Goal: Information Seeking & Learning: Learn about a topic

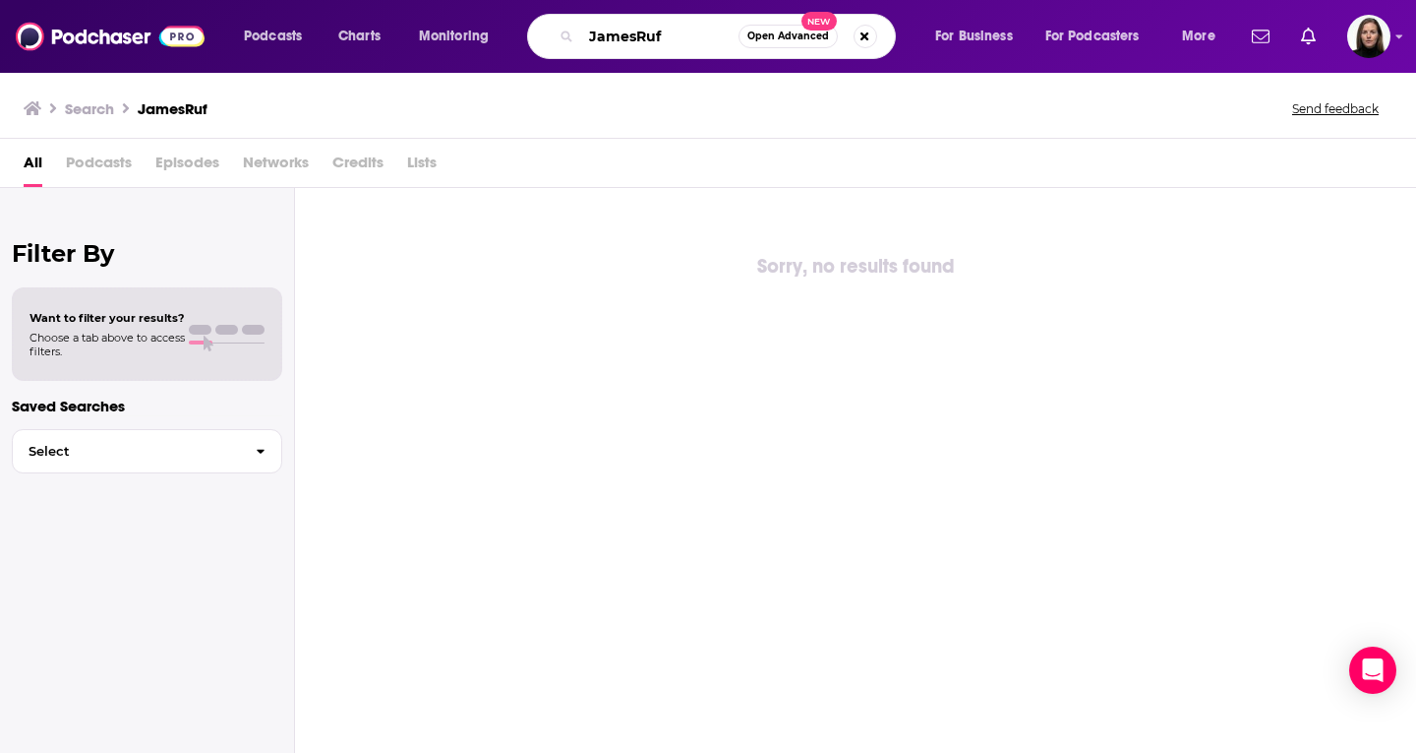
drag, startPoint x: 650, startPoint y: 25, endPoint x: 455, endPoint y: 18, distance: 194.9
click at [452, 17] on div "Podcasts Charts Monitoring JamesRuf Open Advanced New For Business For Podcaste…" at bounding box center [732, 36] width 1004 height 45
paste input "[PERSON_NAME]"
paste input "Vatshavaski"
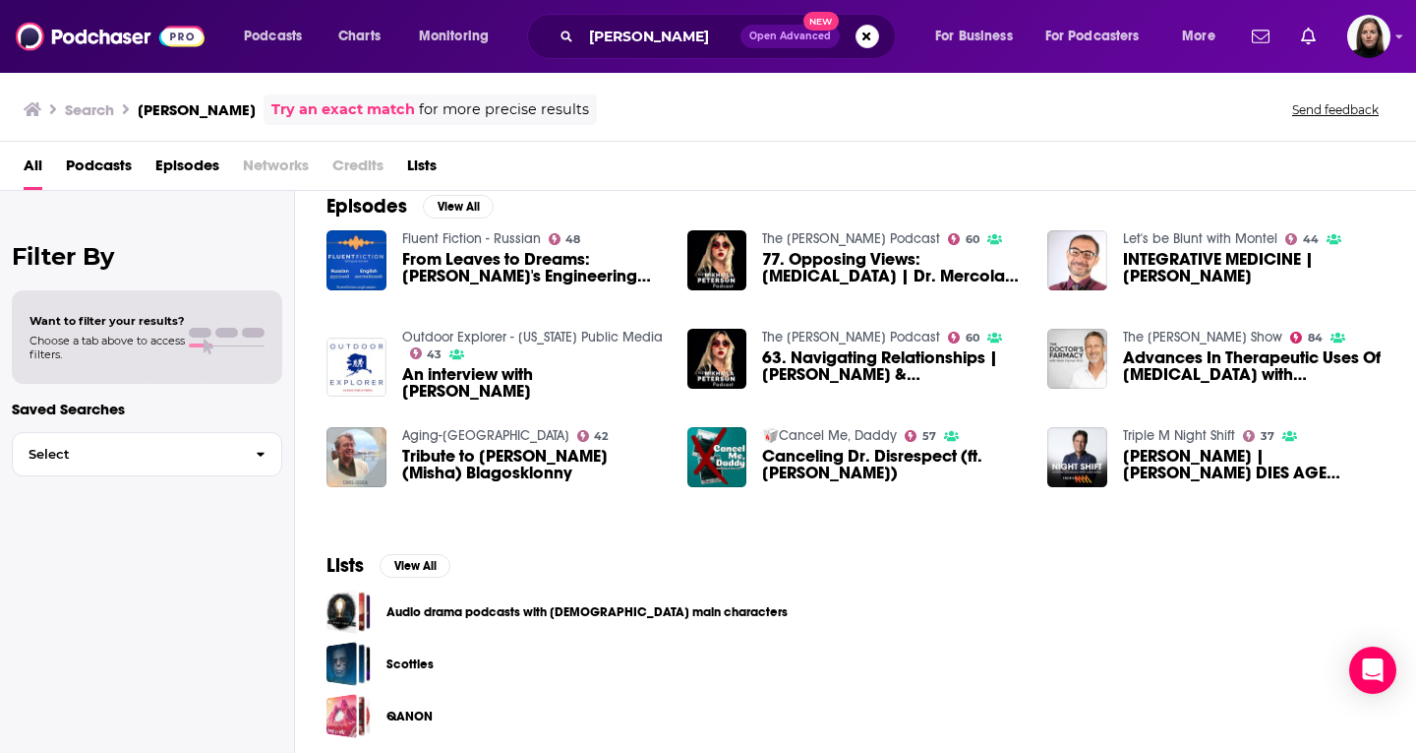
scroll to position [303, 0]
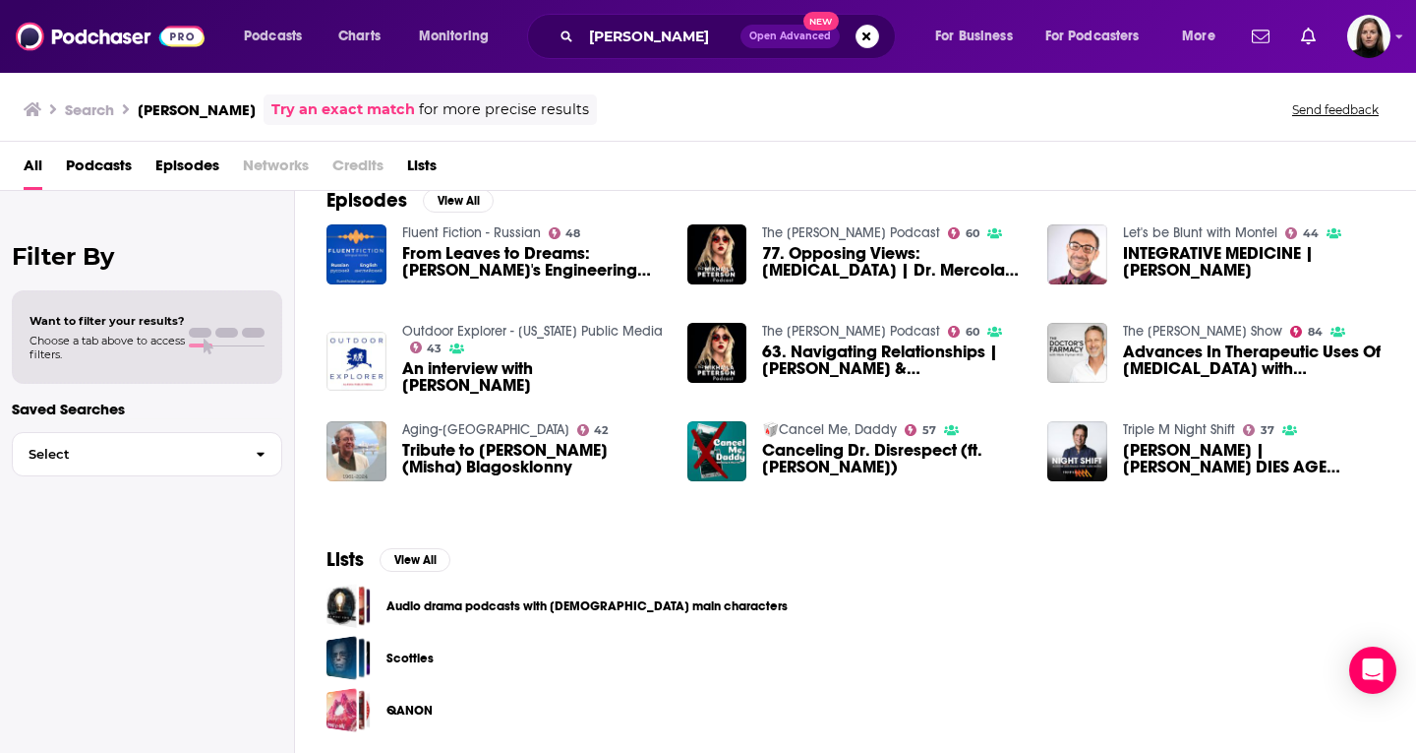
click at [101, 169] on span "Podcasts" at bounding box center [99, 170] width 66 height 40
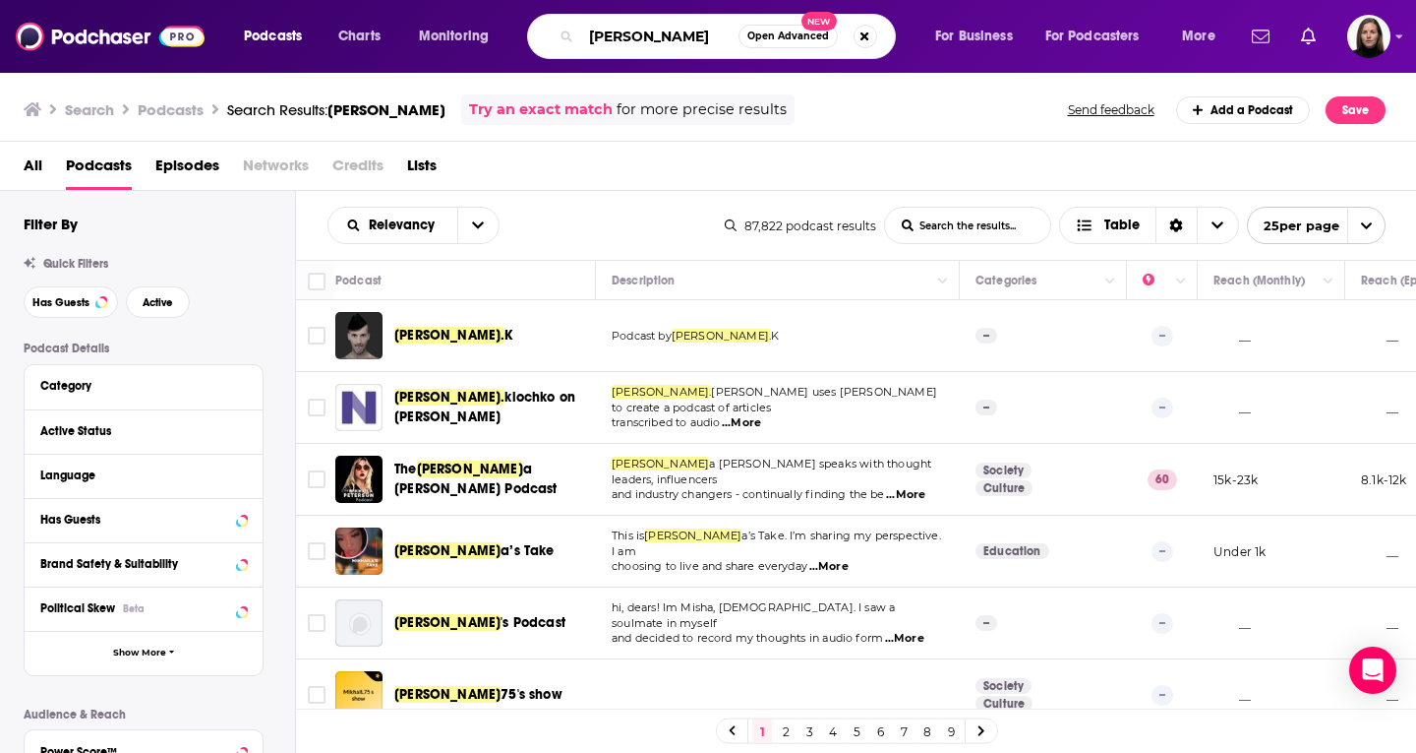
scroll to position [0, 25]
drag, startPoint x: 588, startPoint y: 37, endPoint x: 834, endPoint y: 41, distance: 245.9
click at [834, 41] on div "[PERSON_NAME] Open Advanced New" at bounding box center [711, 36] width 369 height 45
type input "the check up with dr [PERSON_NAME]"
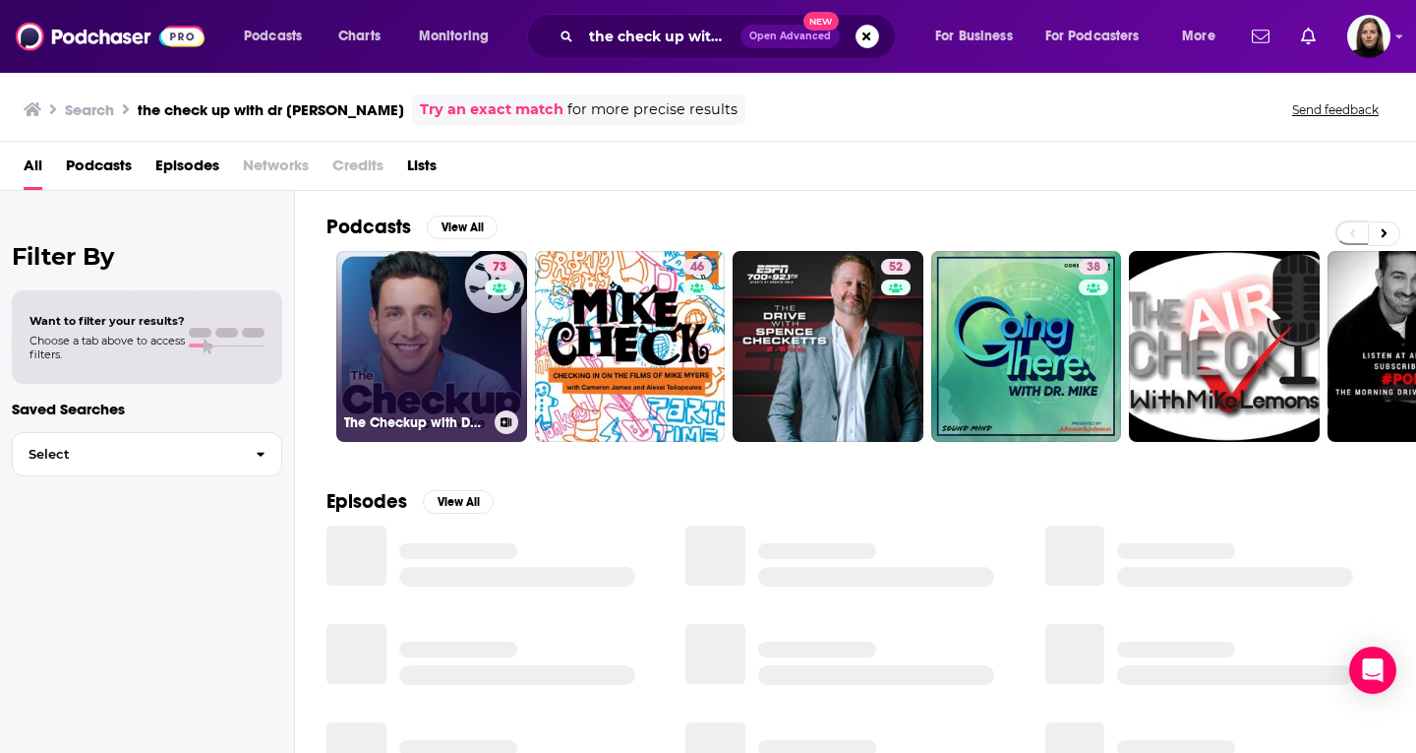
click at [452, 331] on link "73 The Checkup with Doctor [PERSON_NAME]" at bounding box center [431, 346] width 191 height 191
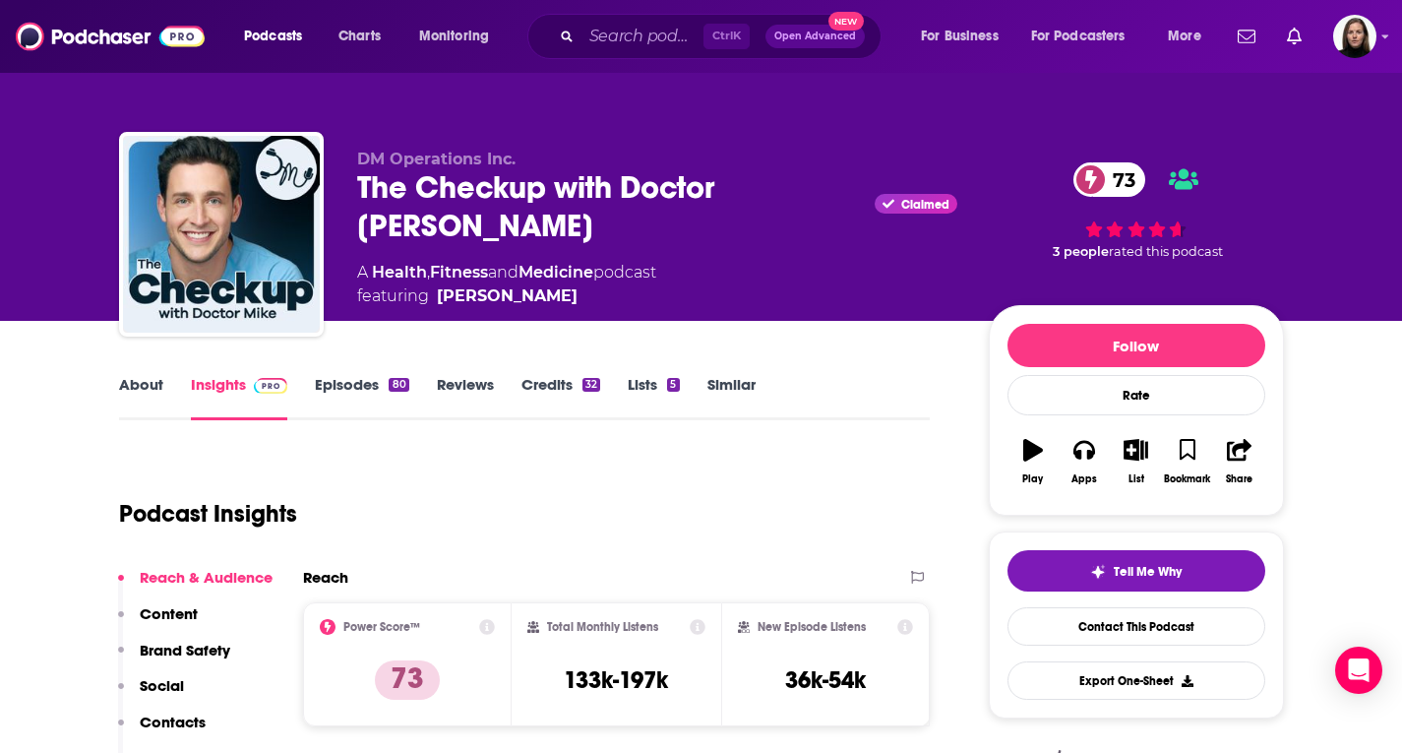
click at [645, 284] on span "featuring [PERSON_NAME]" at bounding box center [506, 296] width 299 height 24
drag, startPoint x: 636, startPoint y: 252, endPoint x: 350, endPoint y: 174, distance: 296.6
click at [351, 175] on div "DM Operations Inc. The Checkup with Doctor [PERSON_NAME] Claimed 73 A Health , …" at bounding box center [701, 238] width 1165 height 212
click at [430, 284] on span "featuring [PERSON_NAME]" at bounding box center [506, 296] width 299 height 24
click at [438, 284] on link "[PERSON_NAME]" at bounding box center [507, 296] width 141 height 24
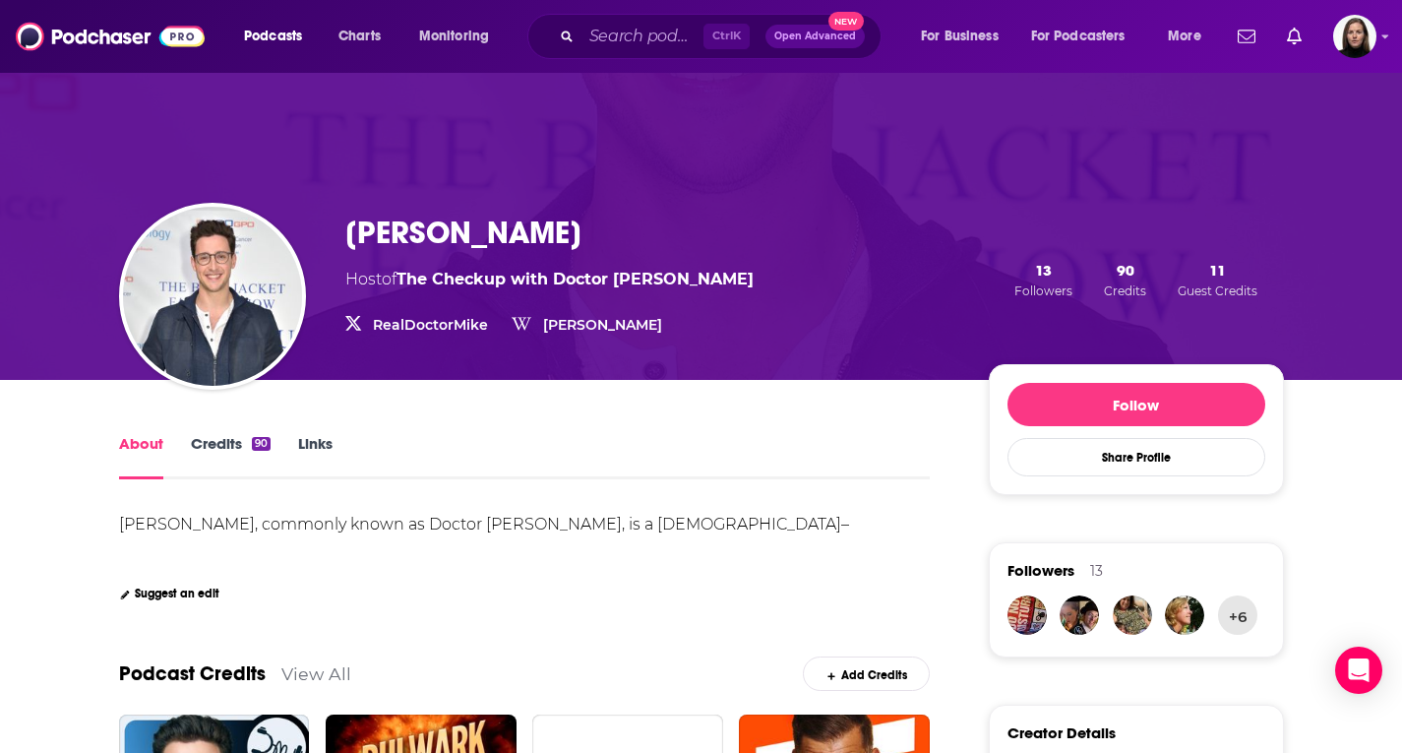
drag, startPoint x: 684, startPoint y: 223, endPoint x: 290, endPoint y: 227, distance: 393.5
click at [290, 227] on div "[PERSON_NAME] Host of The Checkup with Doctor [PERSON_NAME] RealDoctorMike [PER…" at bounding box center [701, 279] width 1165 height 201
copy div "[PERSON_NAME]"
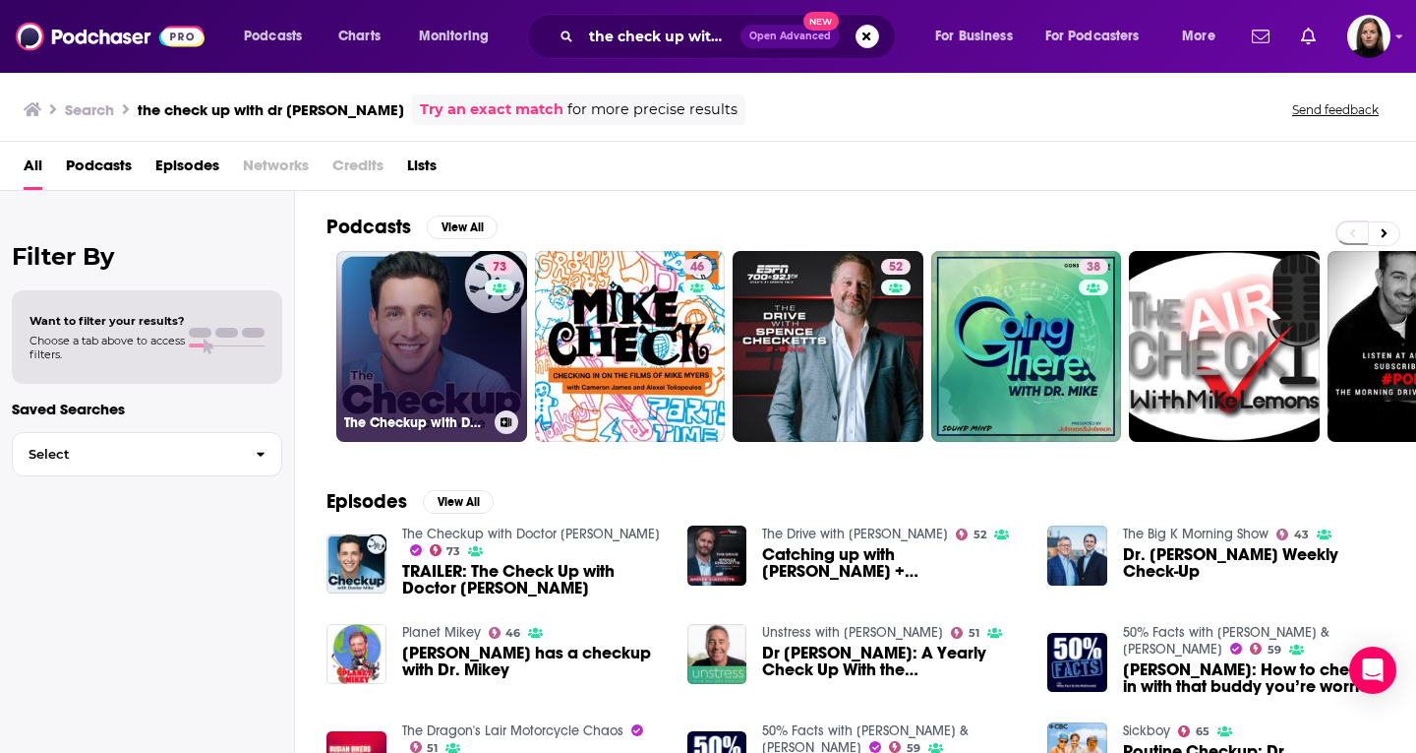
click at [453, 342] on link "73 The Checkup with Doctor [PERSON_NAME]" at bounding box center [431, 346] width 191 height 191
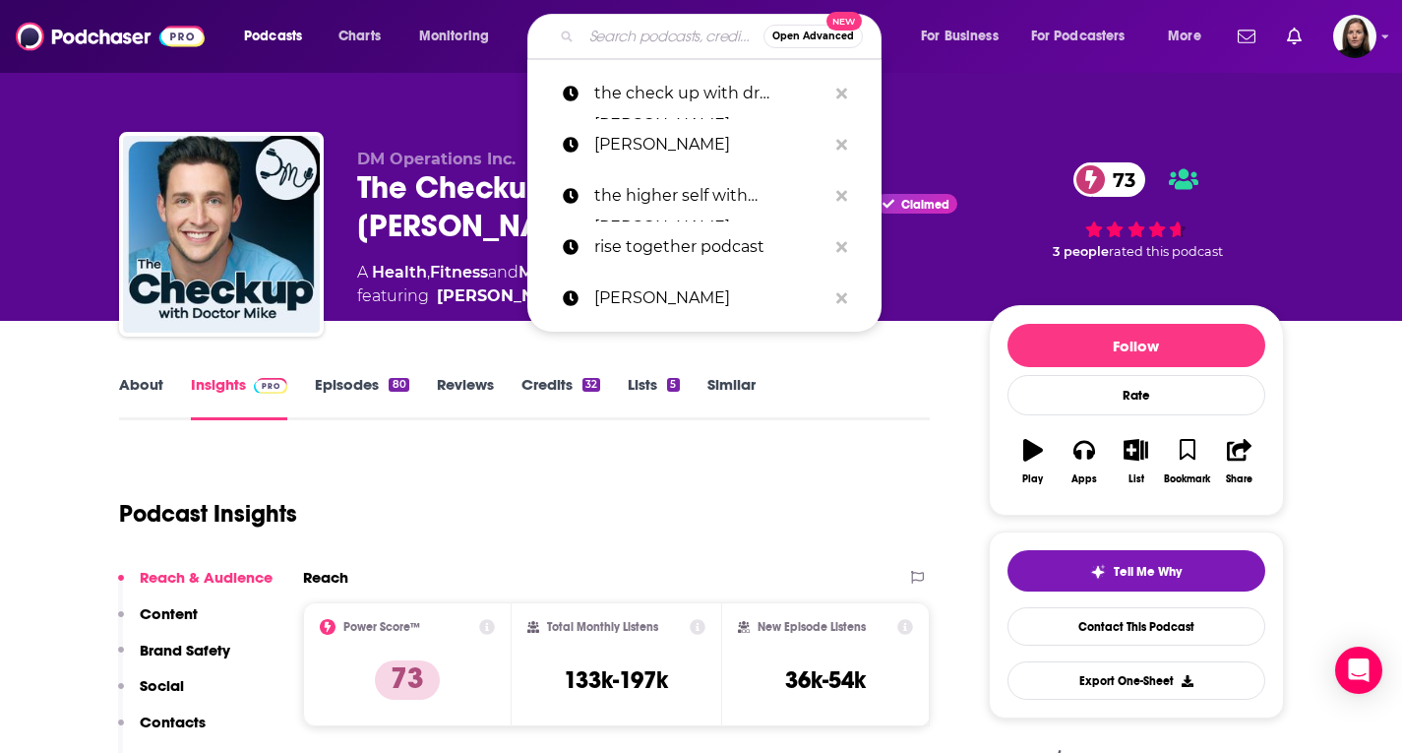
click at [649, 38] on input "Search podcasts, credits, & more..." at bounding box center [672, 36] width 182 height 31
paste input "Relatable with [PERSON_NAME] [PERSON_NAME]"
type input "Relatable with [PERSON_NAME] [PERSON_NAME]"
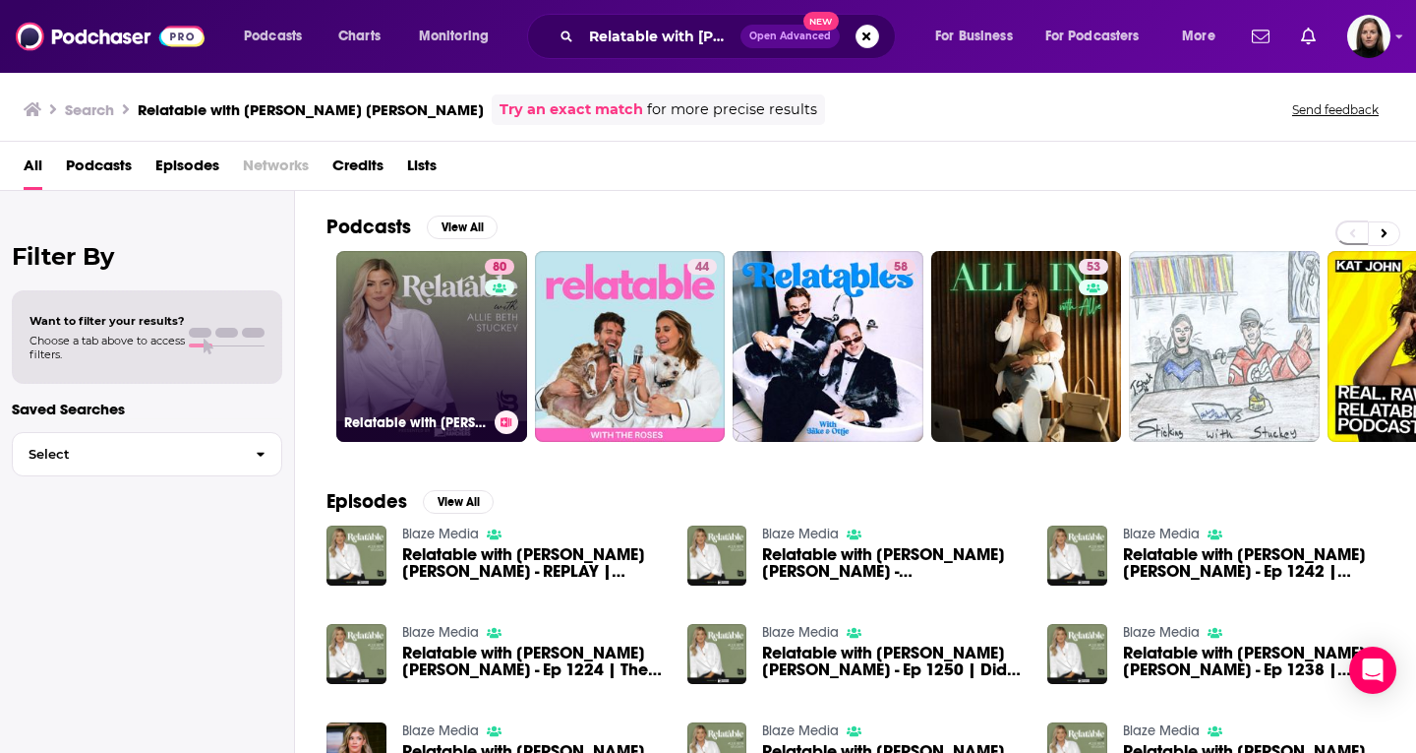
click at [416, 333] on link "80 Relatable with [PERSON_NAME] [PERSON_NAME]" at bounding box center [431, 346] width 191 height 191
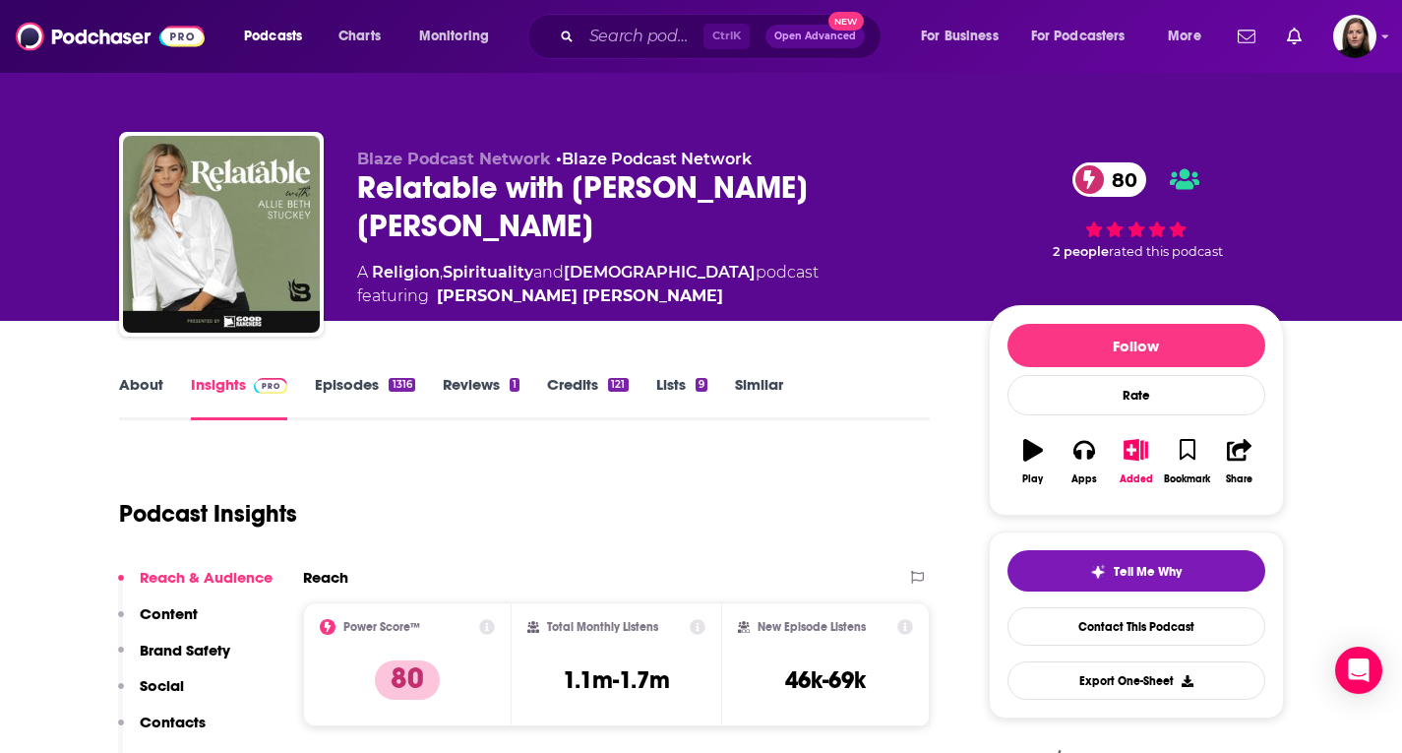
click at [138, 379] on link "About" at bounding box center [141, 397] width 44 height 45
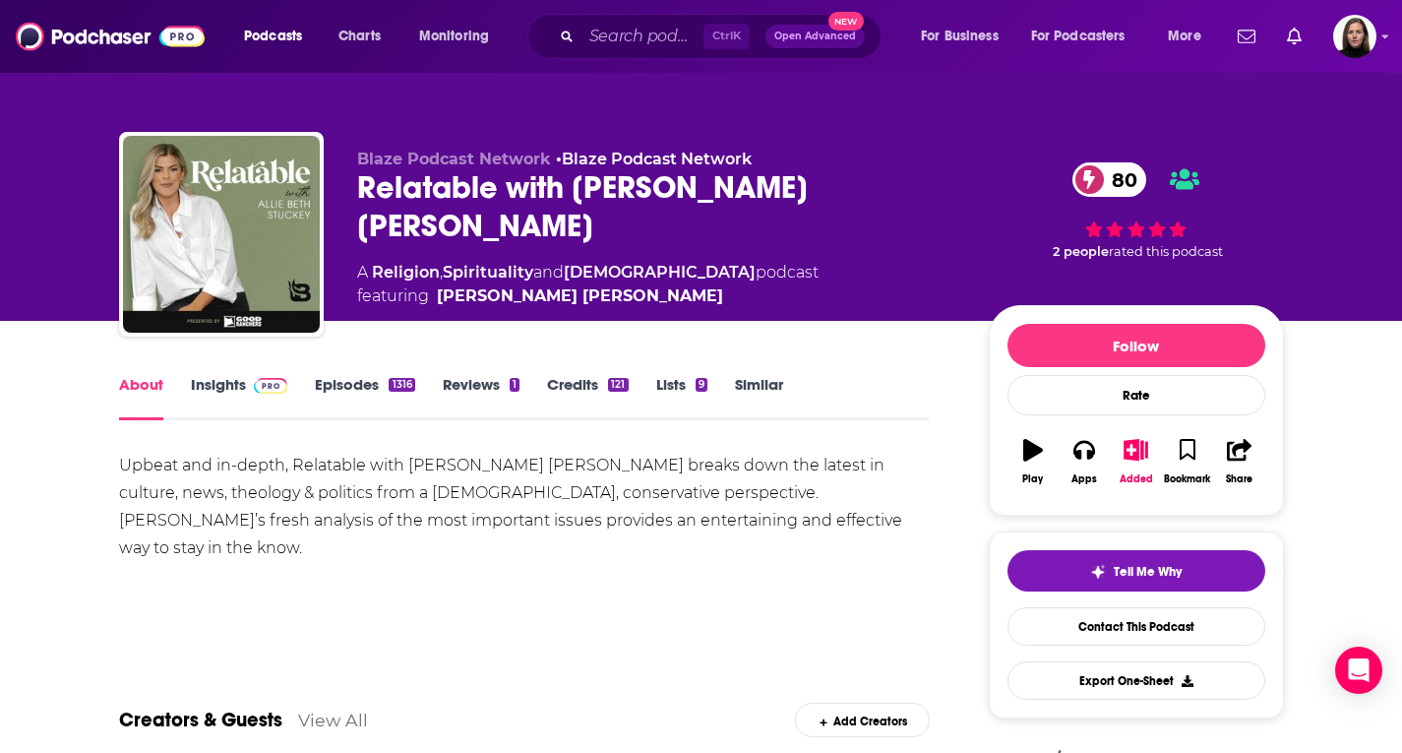
click at [246, 387] on span at bounding box center [267, 384] width 42 height 19
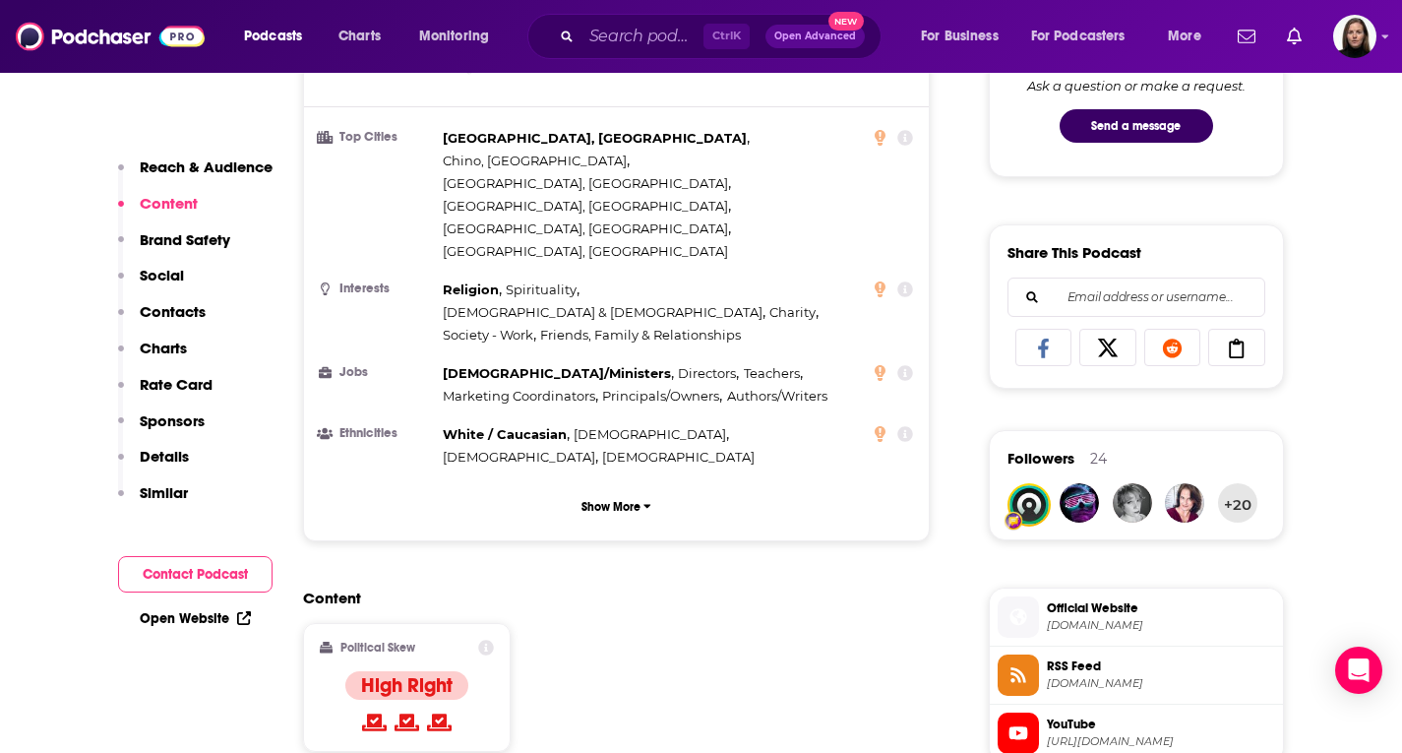
scroll to position [1377, 0]
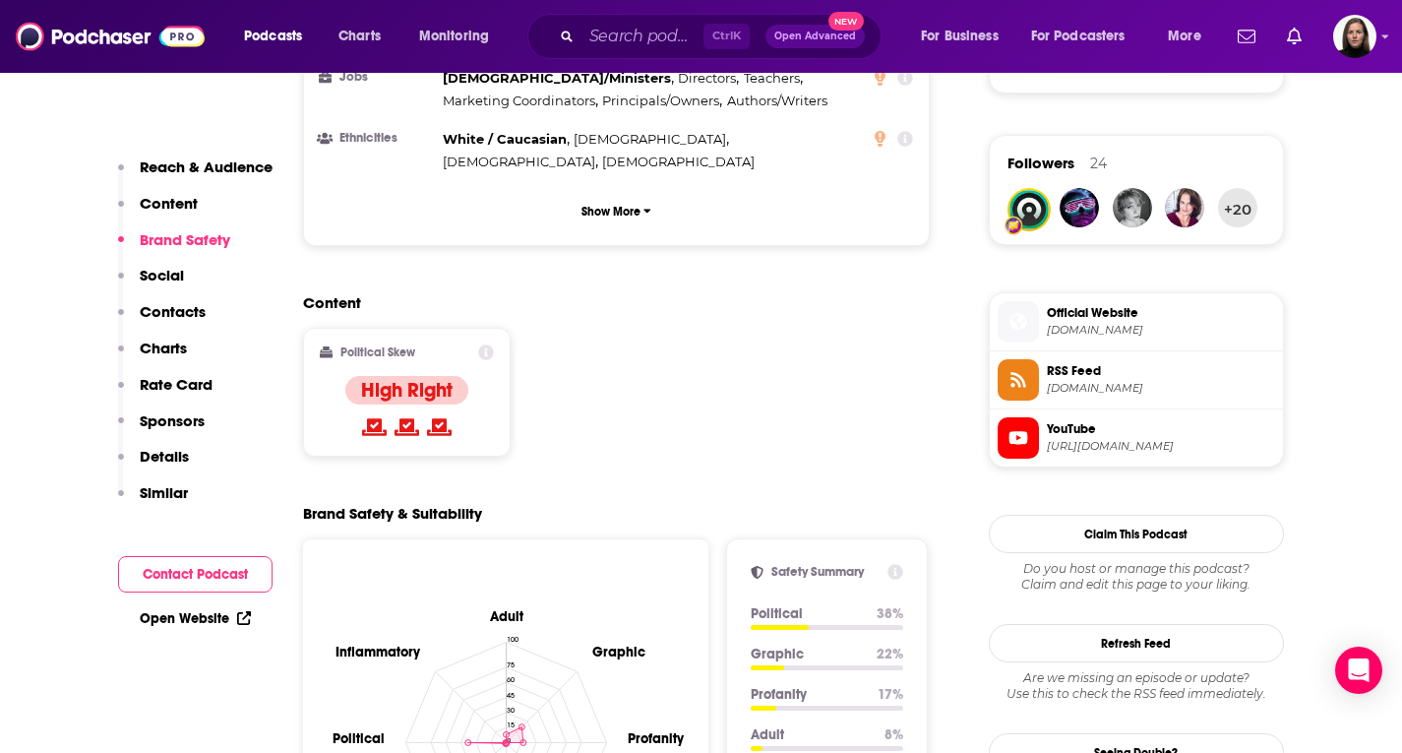
click at [1041, 446] on span "YouTube [URL][DOMAIN_NAME]" at bounding box center [1157, 436] width 236 height 39
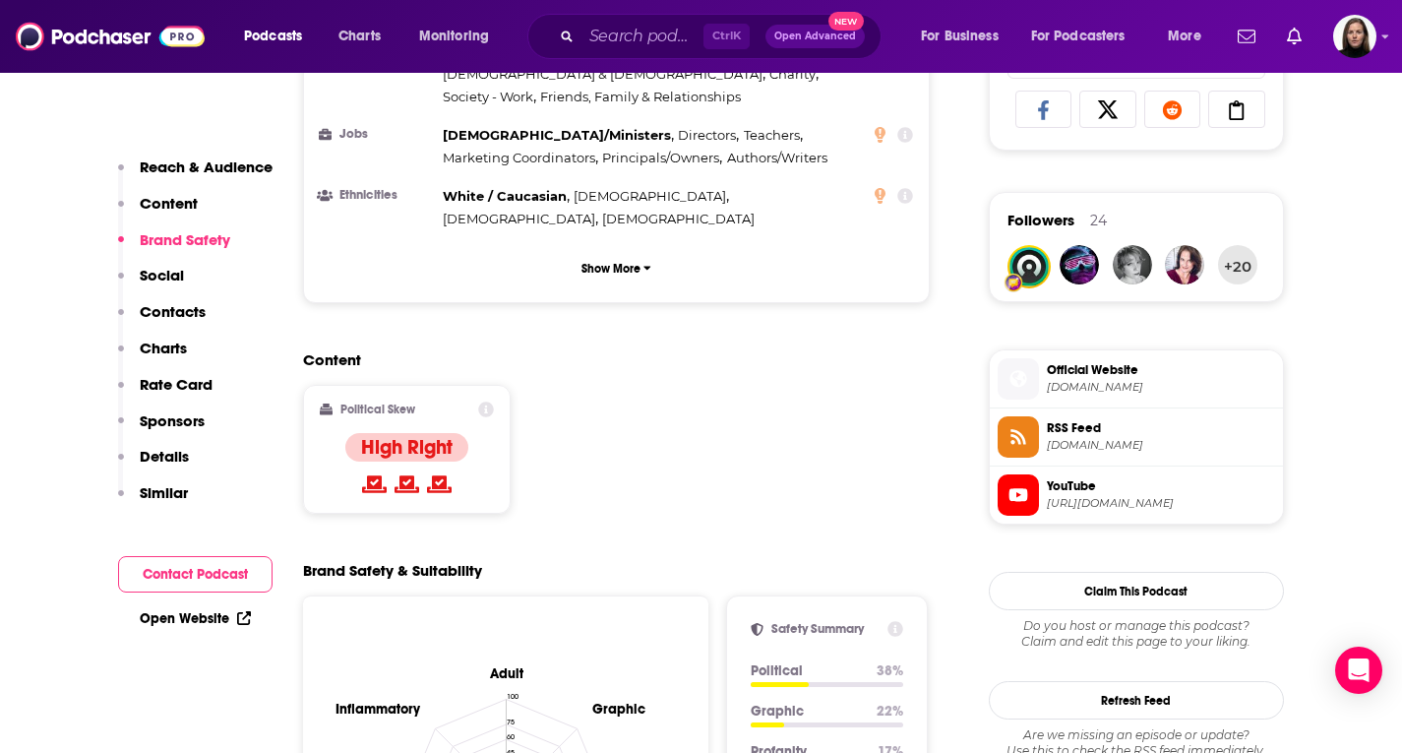
scroll to position [1476, 0]
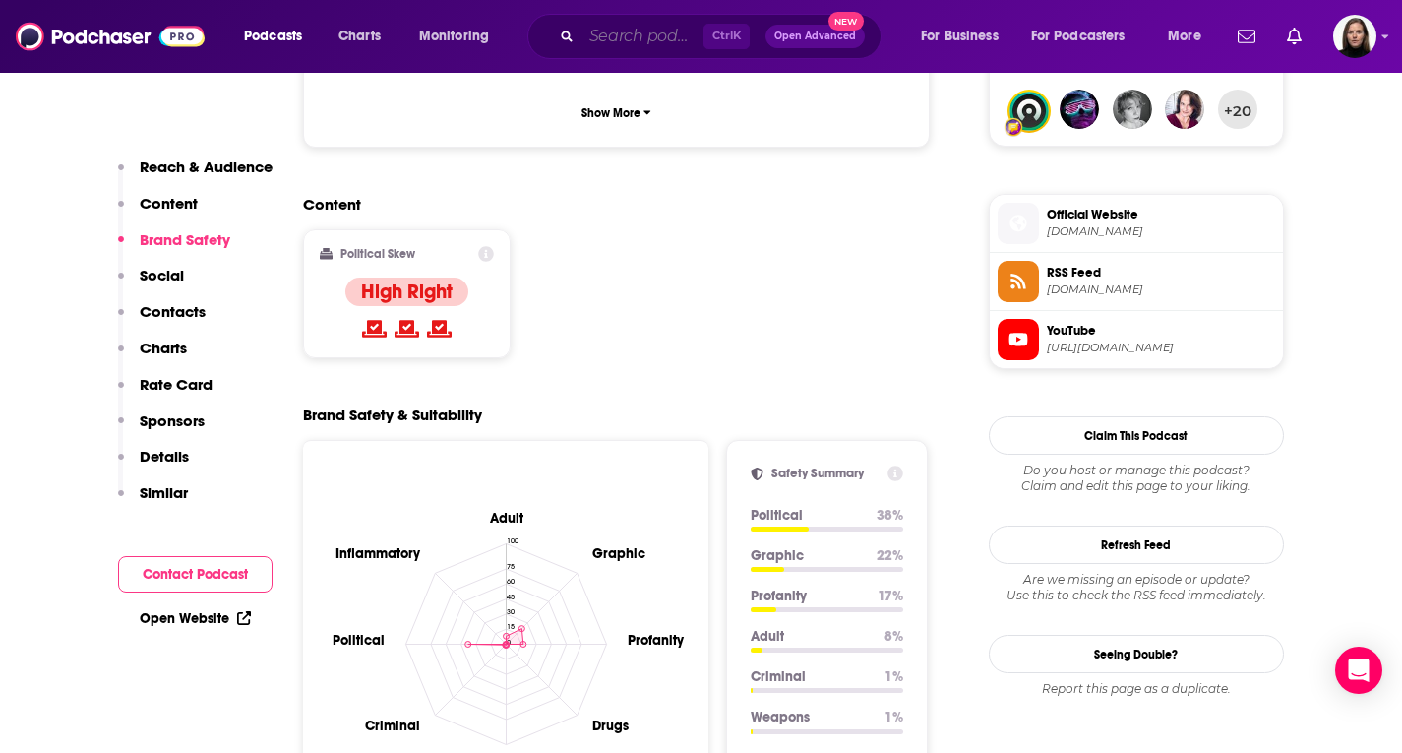
click at [613, 29] on input "Search podcasts, credits, & more..." at bounding box center [642, 36] width 122 height 31
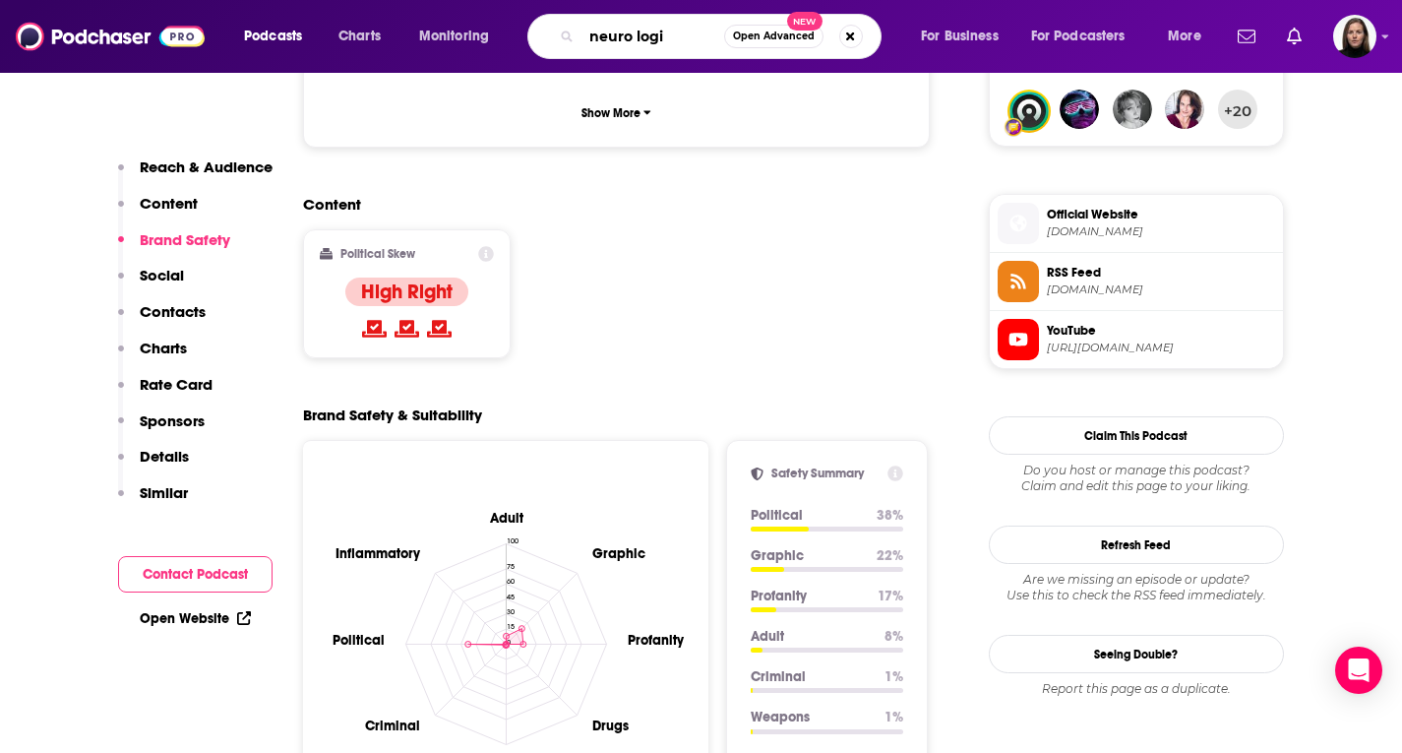
type input "neuro logic"
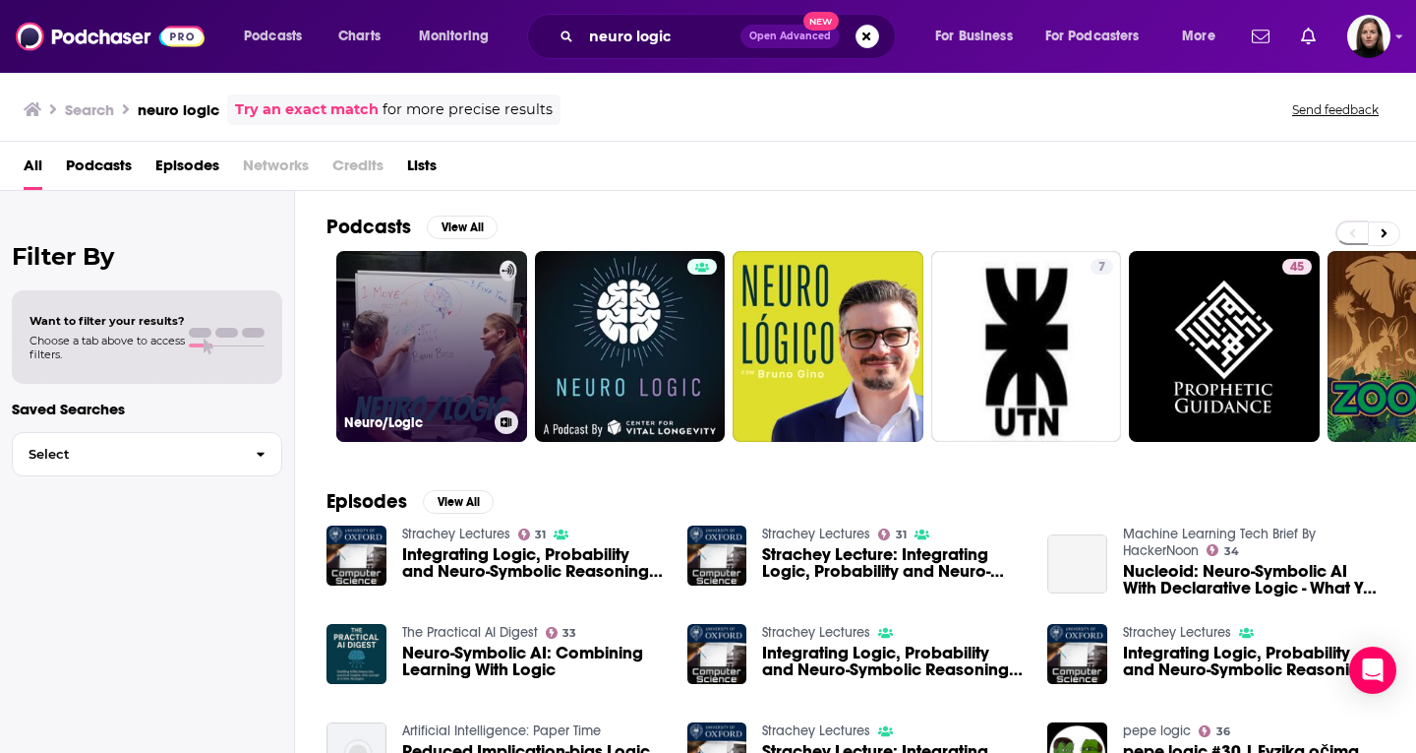
click at [460, 318] on link "Neuro/Logic" at bounding box center [431, 346] width 191 height 191
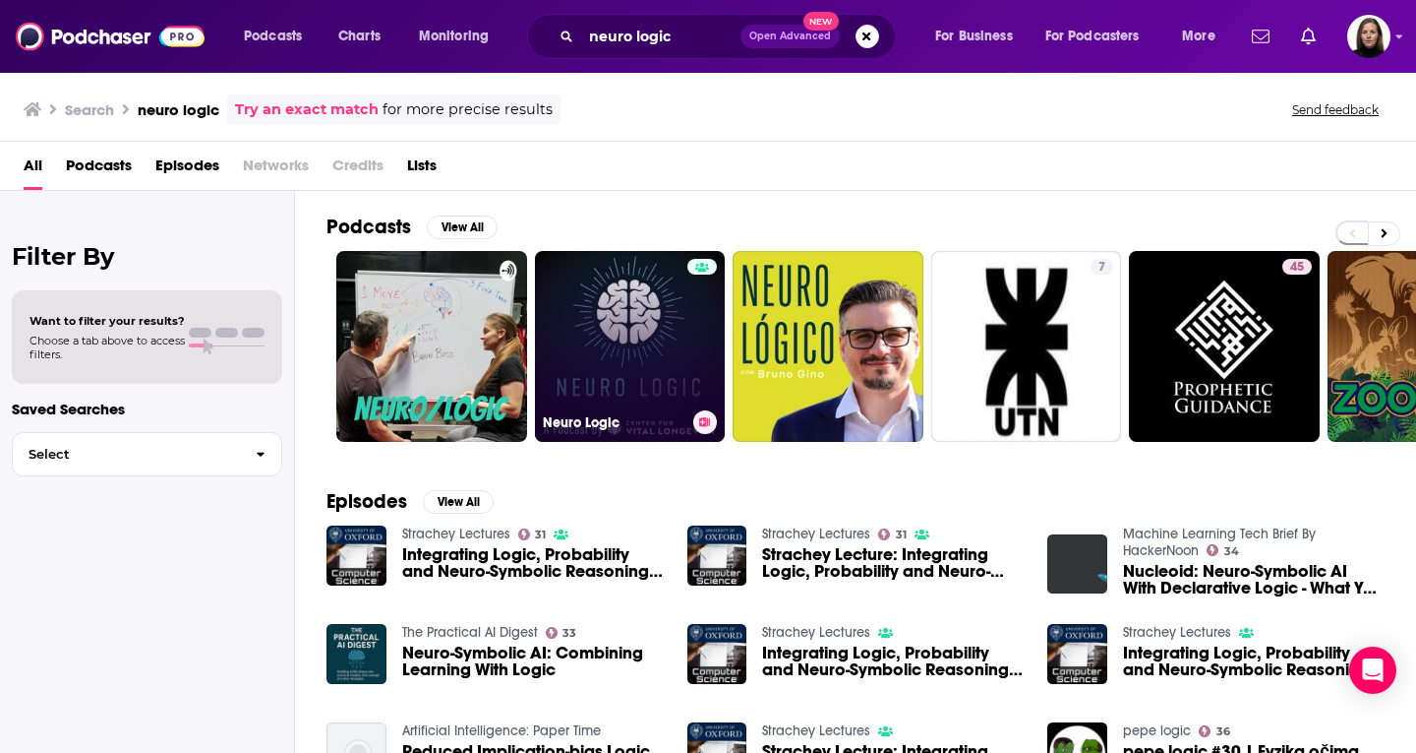
click at [657, 322] on link "Neuro Logic" at bounding box center [630, 346] width 191 height 191
